Goal: Navigation & Orientation: Find specific page/section

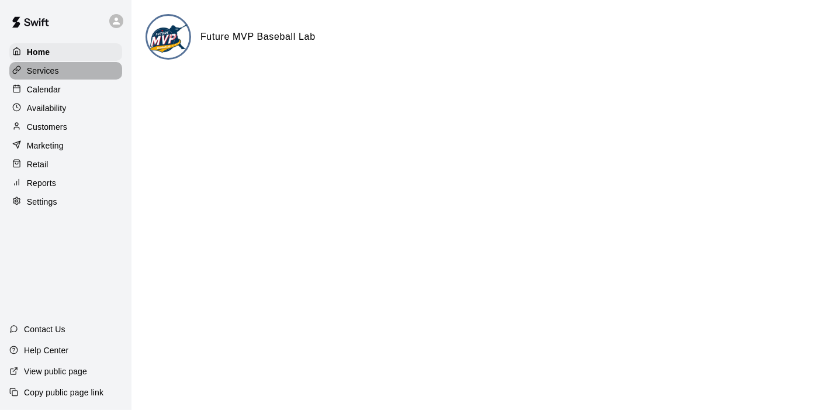
click at [75, 72] on div "Services" at bounding box center [65, 71] width 113 height 18
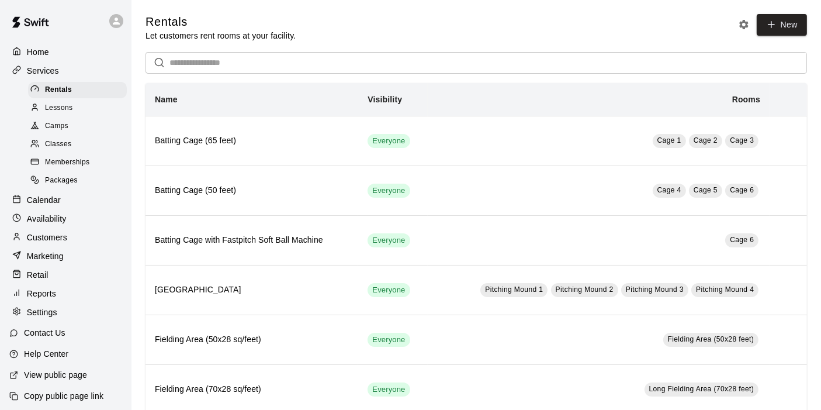
scroll to position [10, 0]
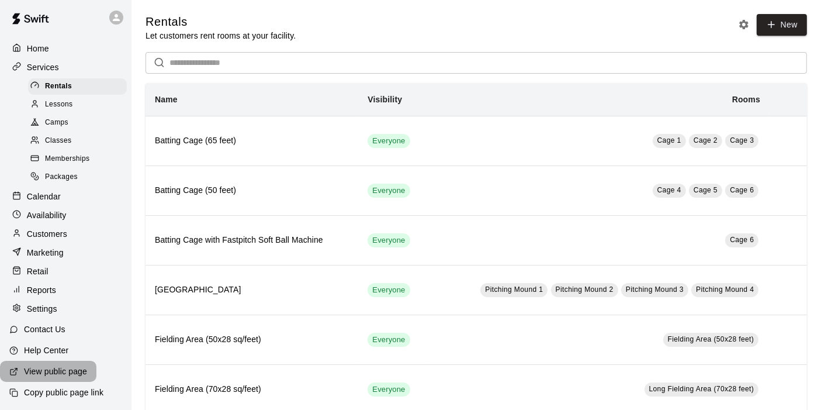
click at [80, 376] on p "View public page" at bounding box center [55, 371] width 63 height 12
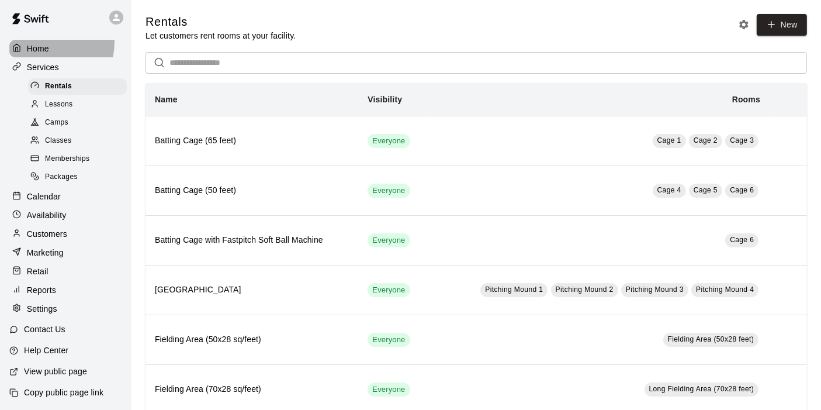
click at [42, 43] on p "Home" at bounding box center [38, 49] width 22 height 12
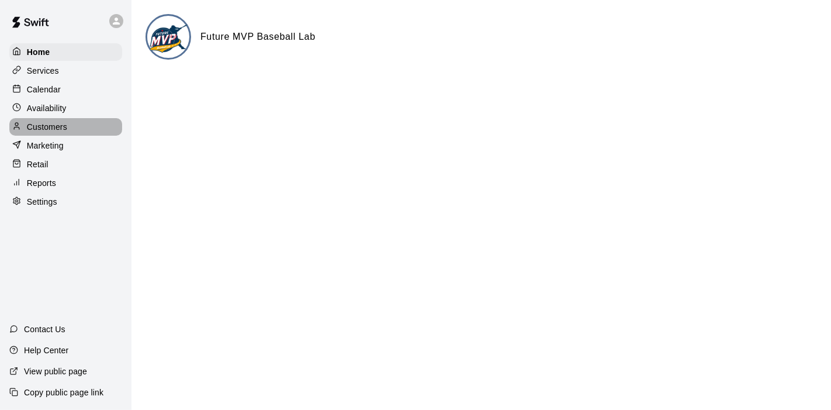
click at [61, 124] on p "Customers" at bounding box center [47, 127] width 40 height 12
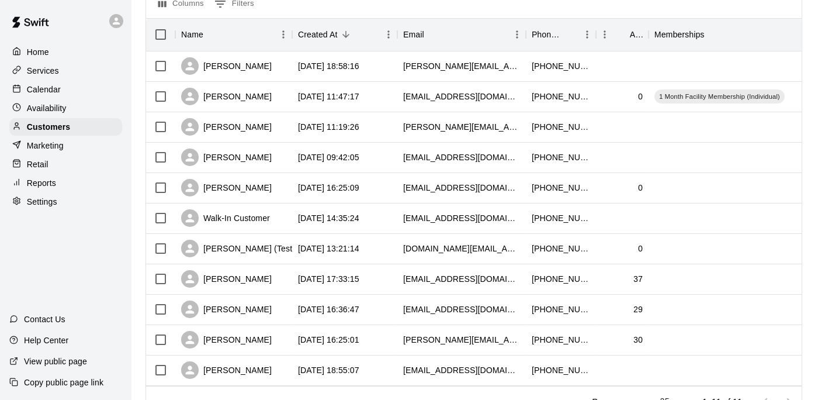
scroll to position [132, 0]
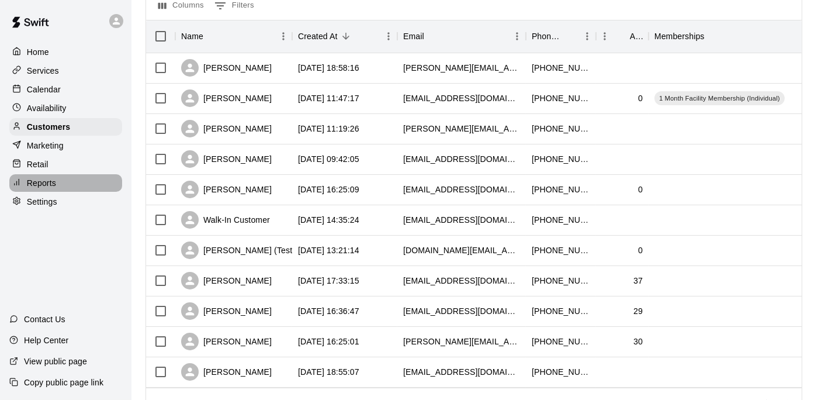
click at [54, 189] on p "Reports" at bounding box center [41, 183] width 29 height 12
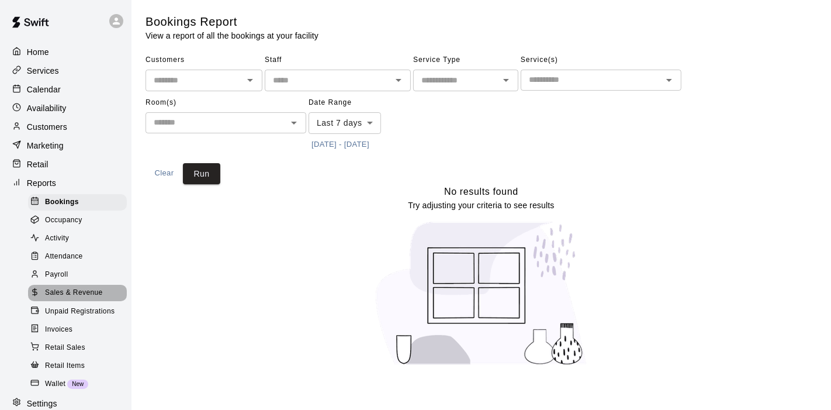
click at [92, 301] on div "Sales & Revenue" at bounding box center [77, 293] width 99 height 16
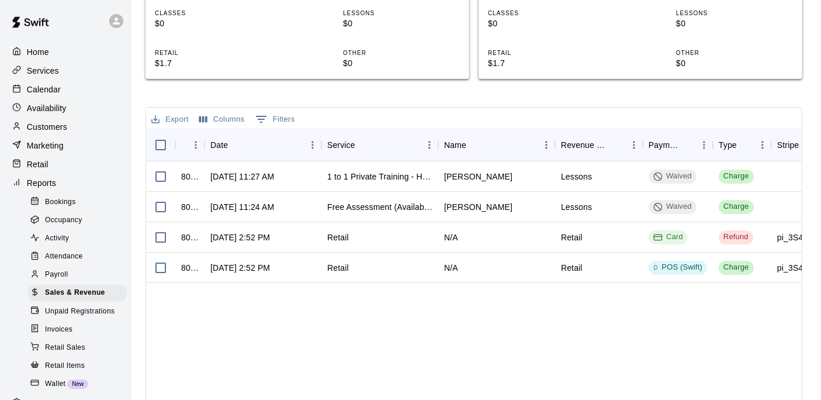
scroll to position [352, 0]
click at [434, 331] on div "804035 [DATE] 11:27 AM 1 to 1 Private Training - Hitting [PERSON_NAME] Lessons …" at bounding box center [745, 323] width 1198 height 323
